Goal: Information Seeking & Learning: Learn about a topic

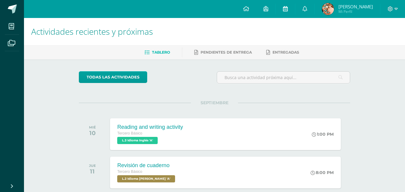
click at [288, 7] on link at bounding box center [285, 9] width 19 height 18
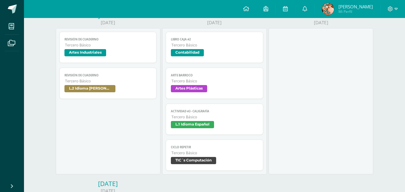
scroll to position [258, 0]
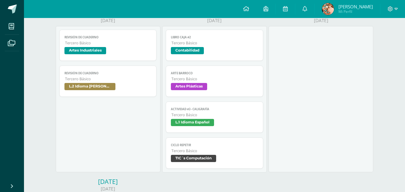
click at [184, 153] on span "Tercero Básico" at bounding box center [214, 150] width 87 height 5
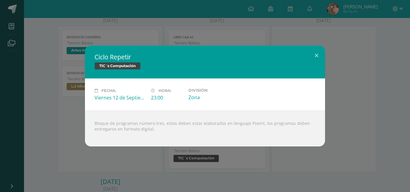
click at [44, 92] on div "Ciclo Repetir TIC´s Computación Fecha: Viernes 12 de Septiembre Hora: 23:00 Div…" at bounding box center [204, 96] width 405 height 101
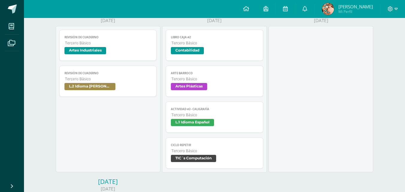
click at [191, 115] on span "Tercero Básico" at bounding box center [214, 114] width 87 height 5
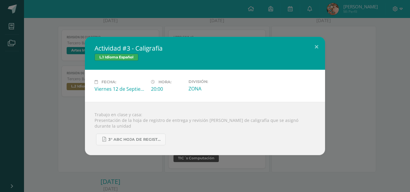
click at [62, 113] on div "Actividad #3 - Caligrafía L.1 Idioma Español Fecha: Viernes 12 de Septiembre Ho…" at bounding box center [204, 96] width 405 height 118
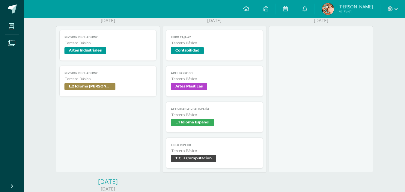
click at [192, 86] on span "Artes Plásticas" at bounding box center [189, 86] width 36 height 7
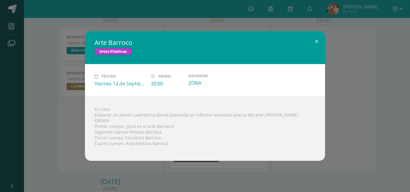
click at [150, 19] on div "Arte Barroco Artes Plásticas Fecha: Viernes 12 de Septiembre Hora: 20:00 Divisi…" at bounding box center [205, 96] width 410 height 192
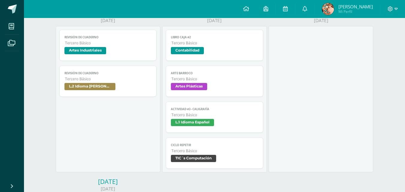
click at [194, 57] on link "Libro Caja #2 Tercero Básico Contabilidad" at bounding box center [214, 45] width 97 height 31
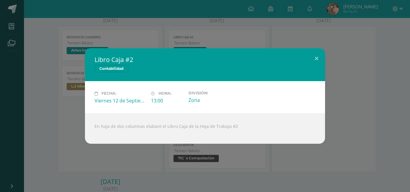
click at [201, 26] on div "Libro Caja #2 Contabilidad Fecha: Viernes 12 de Septiembre Hora: 13:00 División…" at bounding box center [205, 96] width 410 height 192
